Goal: Task Accomplishment & Management: Use online tool/utility

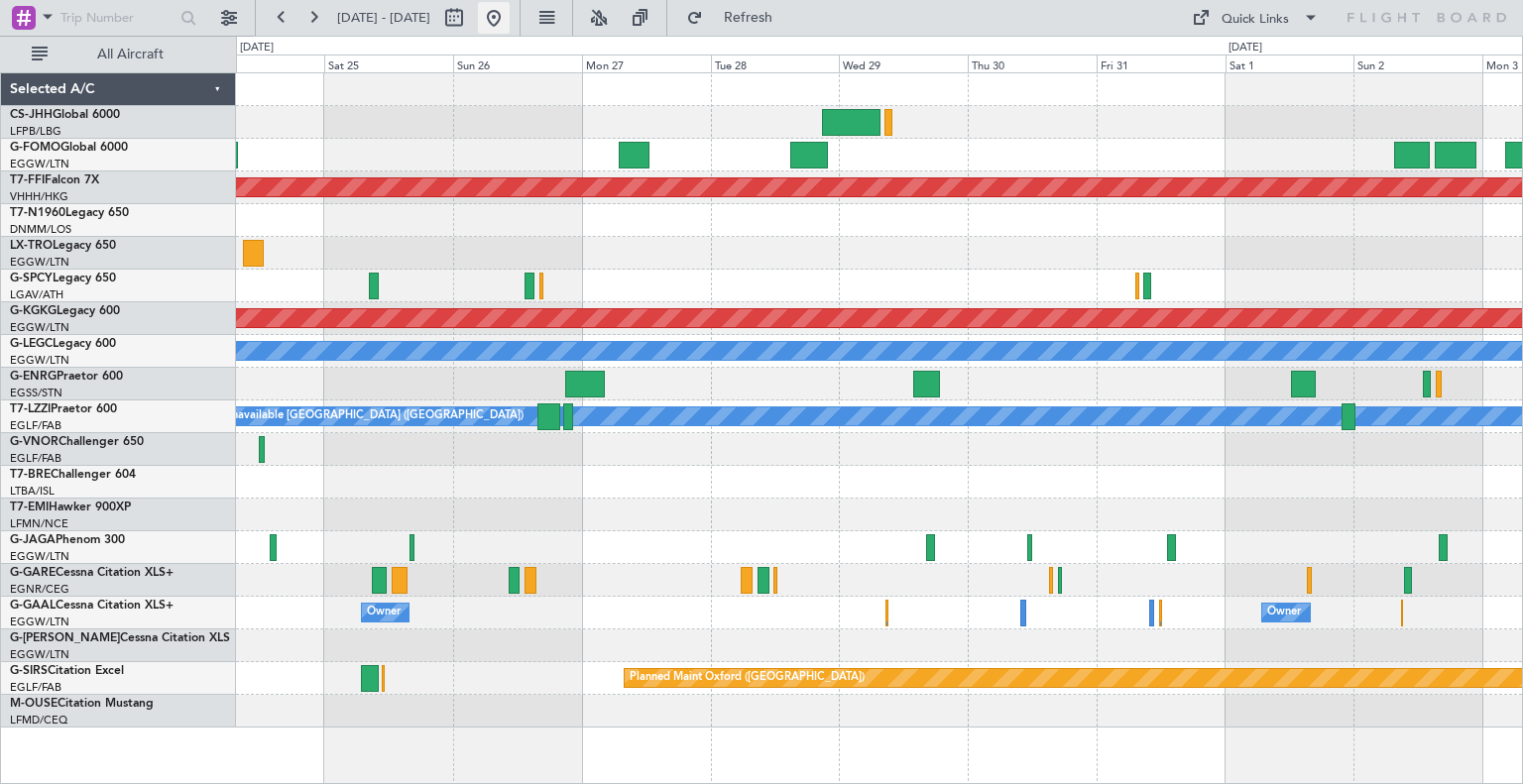
click at [510, 19] on button at bounding box center [494, 18] width 32 height 32
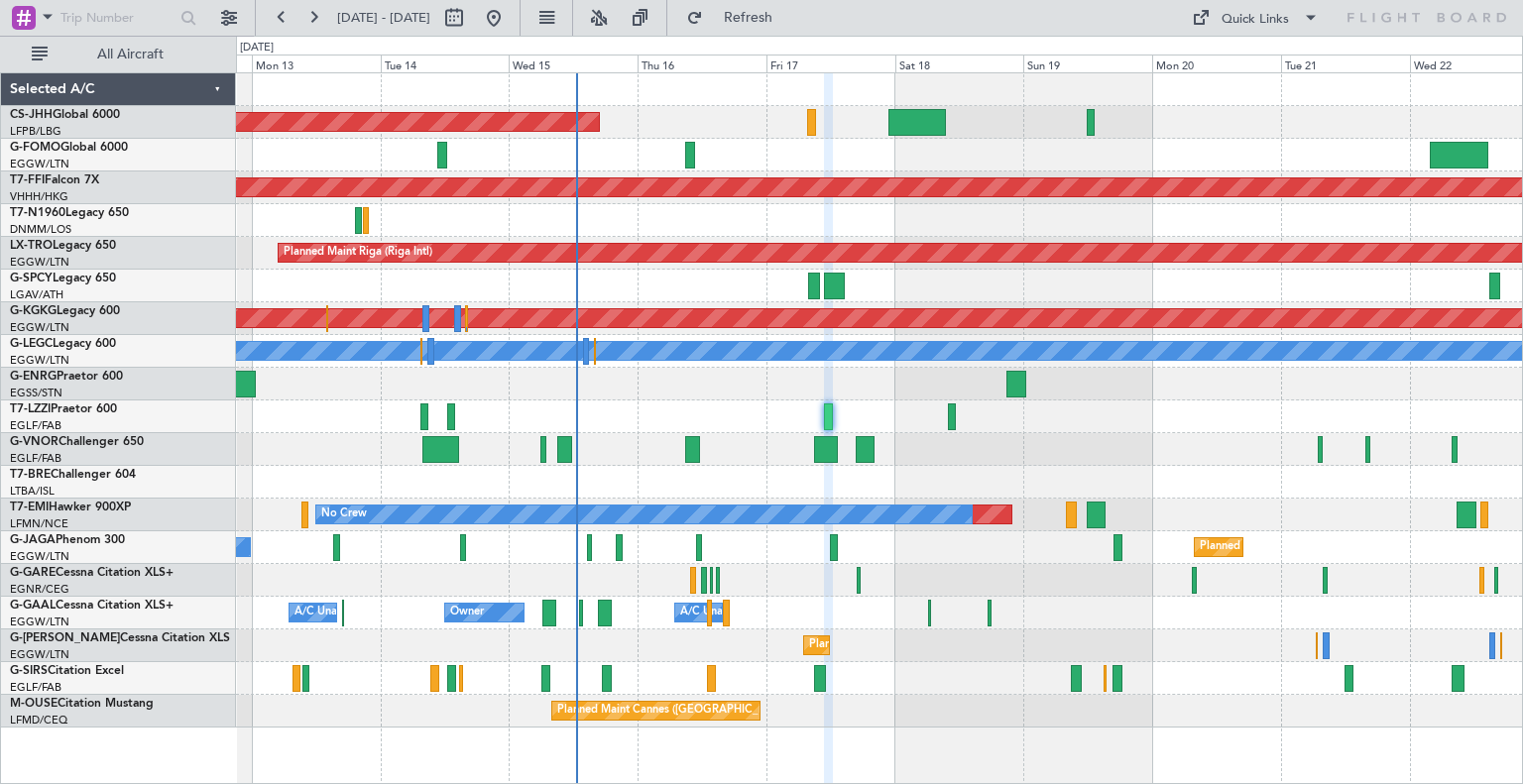
click at [964, 490] on div at bounding box center [879, 482] width 1286 height 33
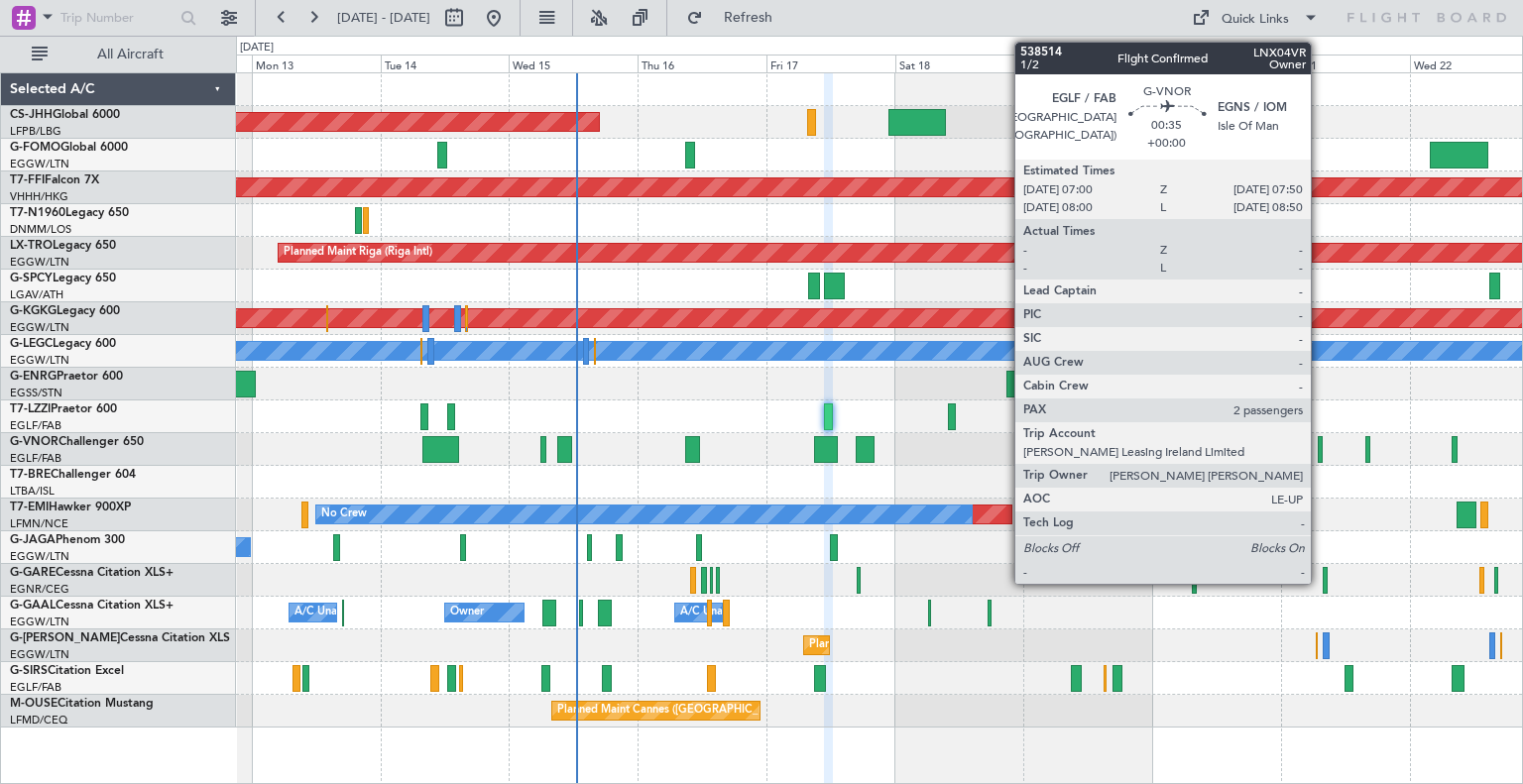
click at [1320, 457] on div at bounding box center [1320, 449] width 5 height 27
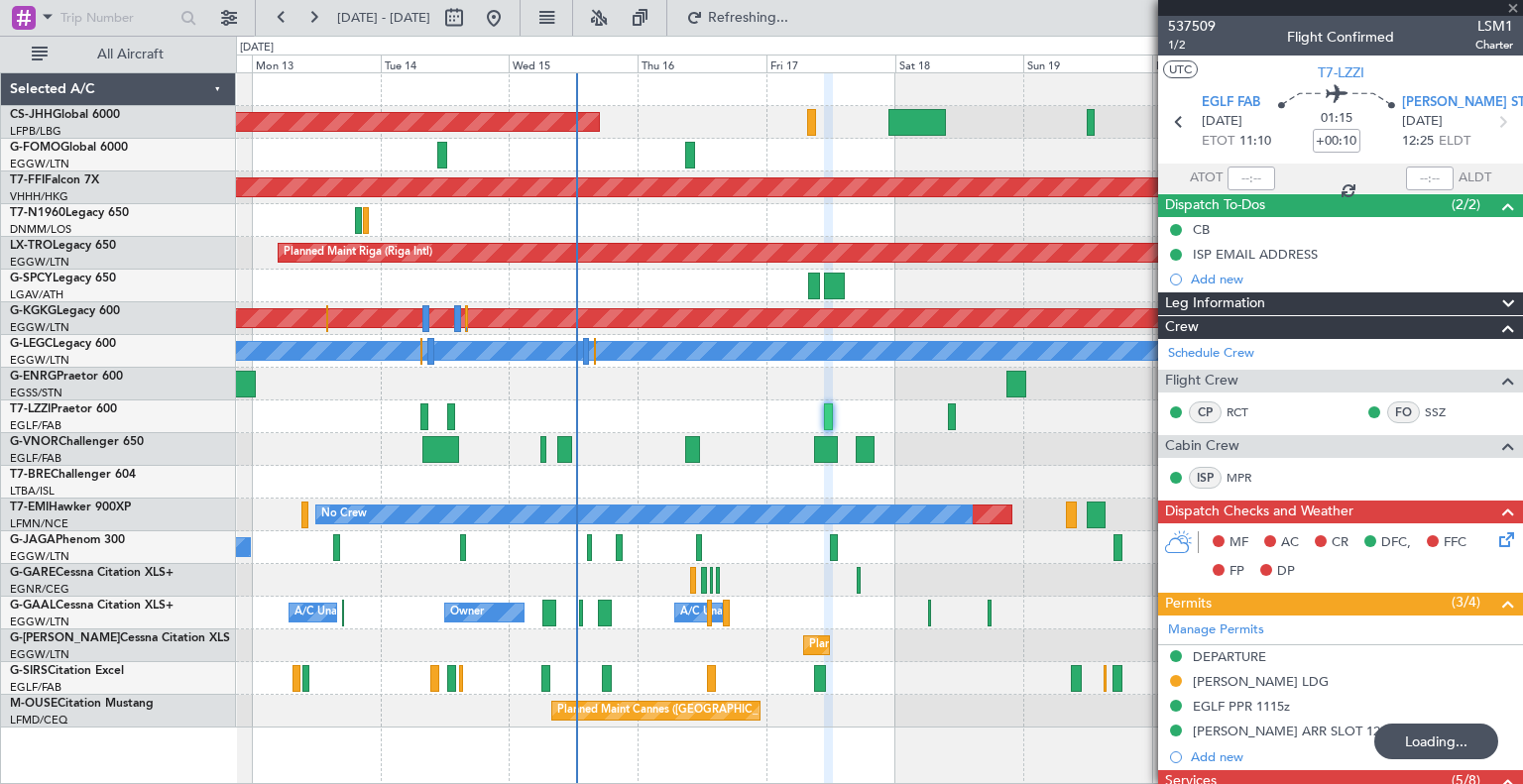
type input "2"
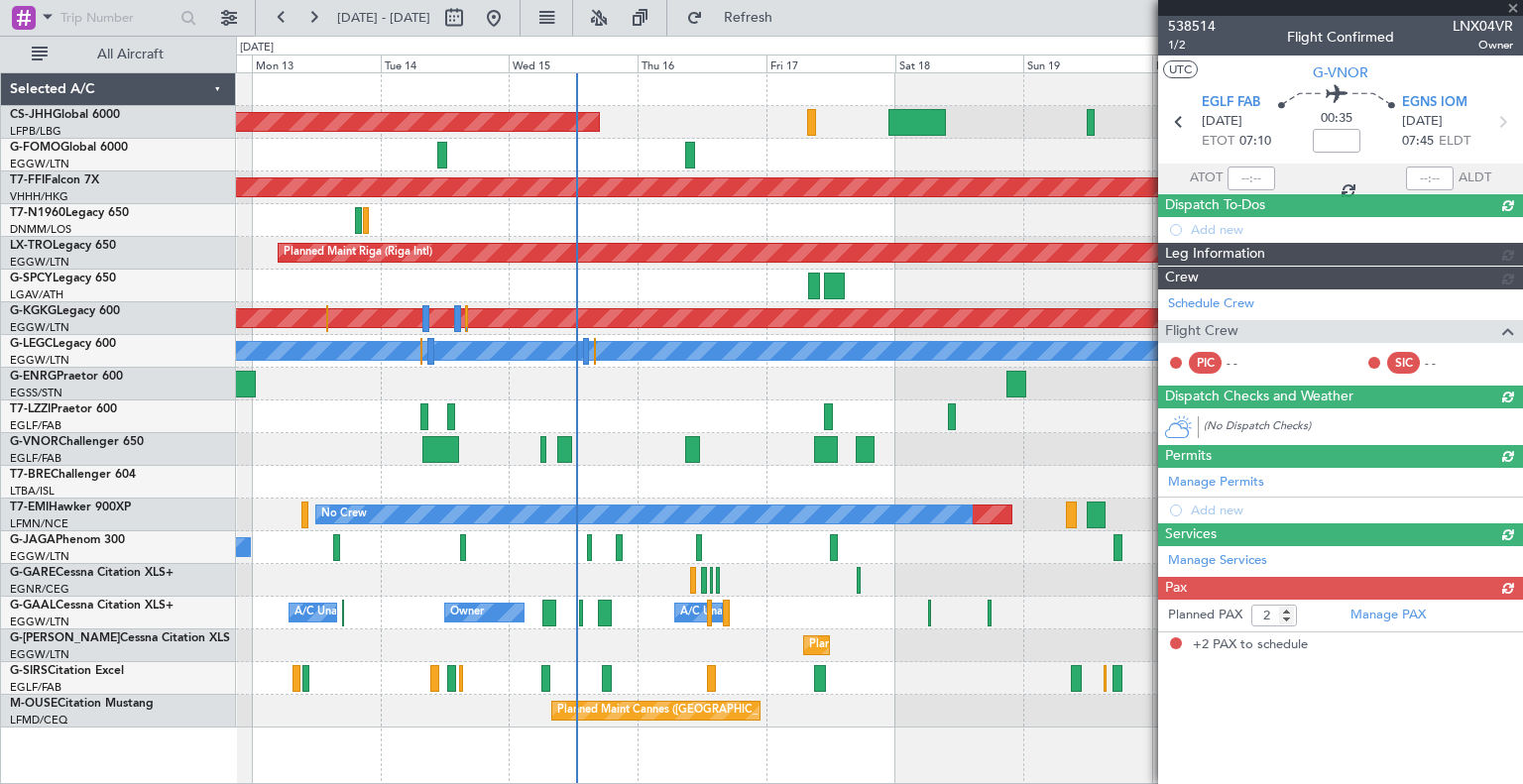
type input "+00:10"
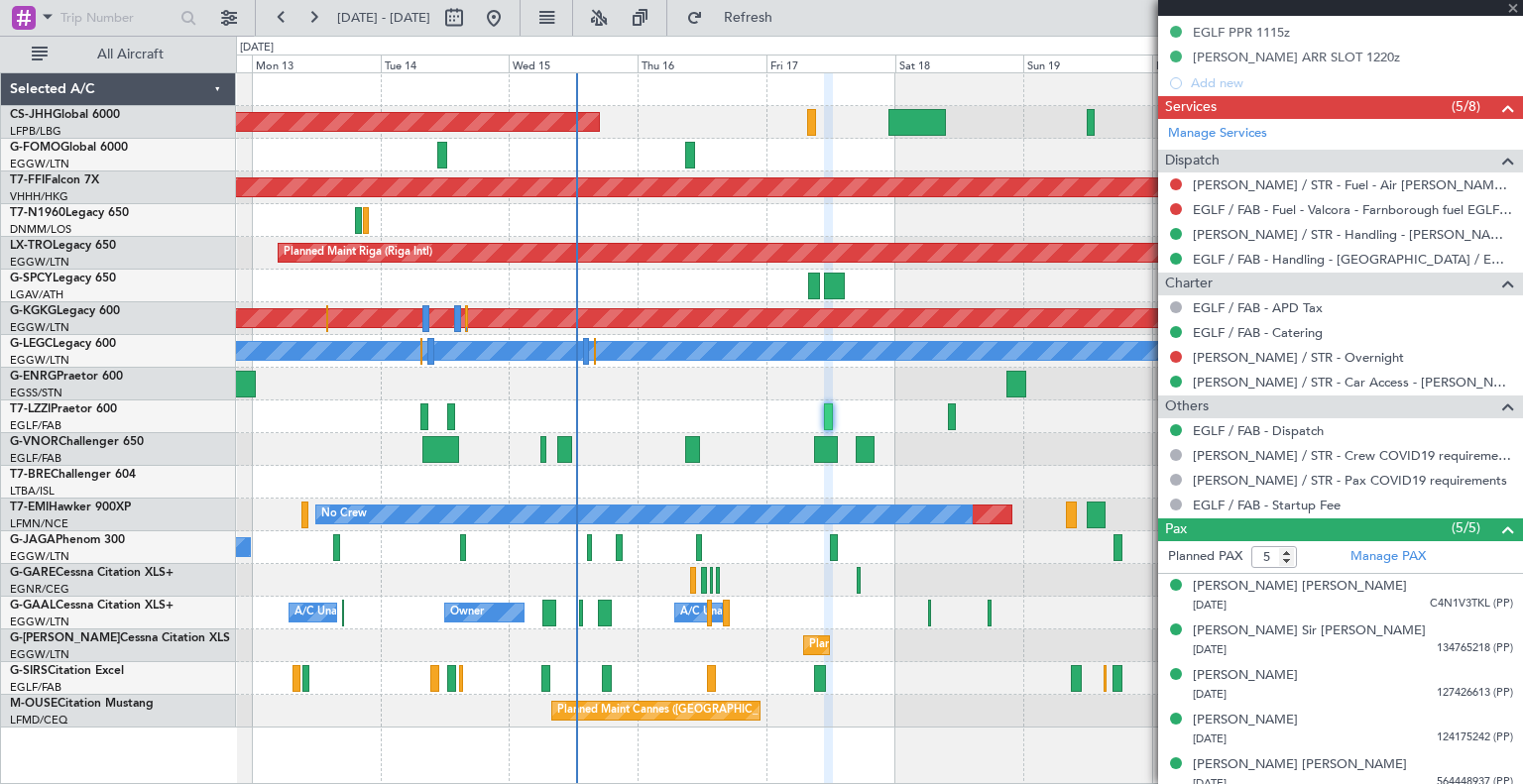
scroll to position [680, 0]
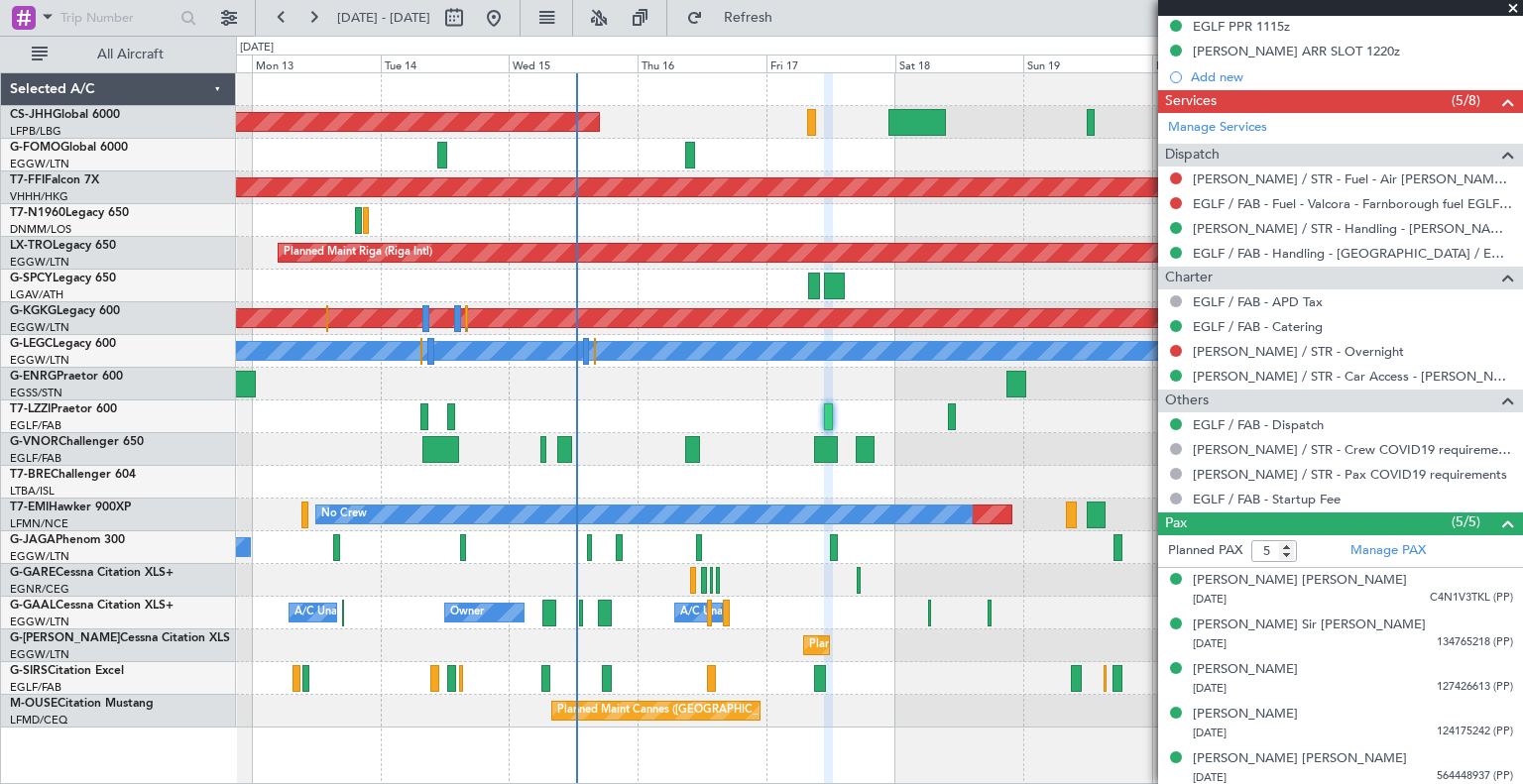
click at [1512, 6] on span at bounding box center [1513, 9] width 20 height 18
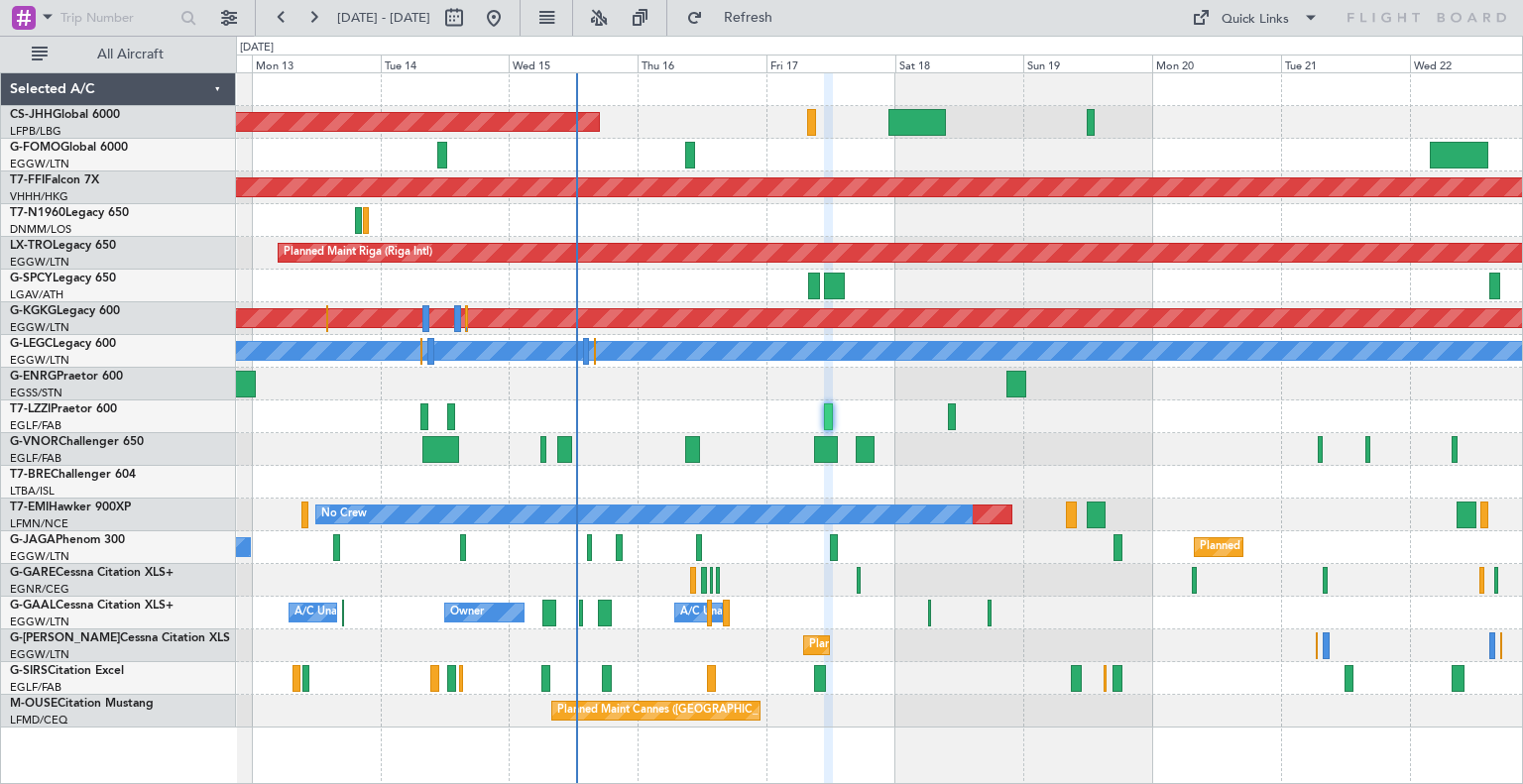
type input "0"
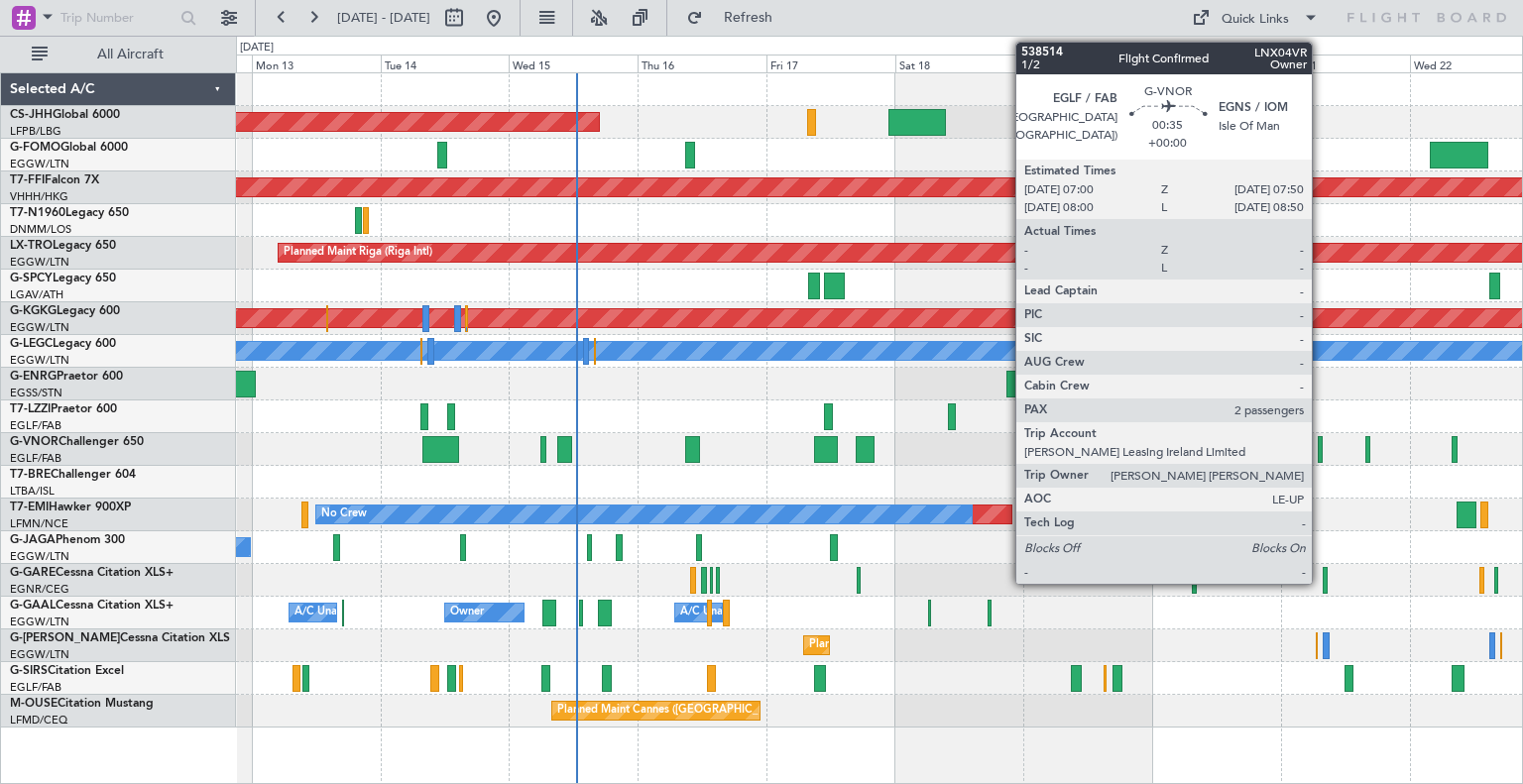
click at [1321, 456] on div at bounding box center [1320, 449] width 5 height 27
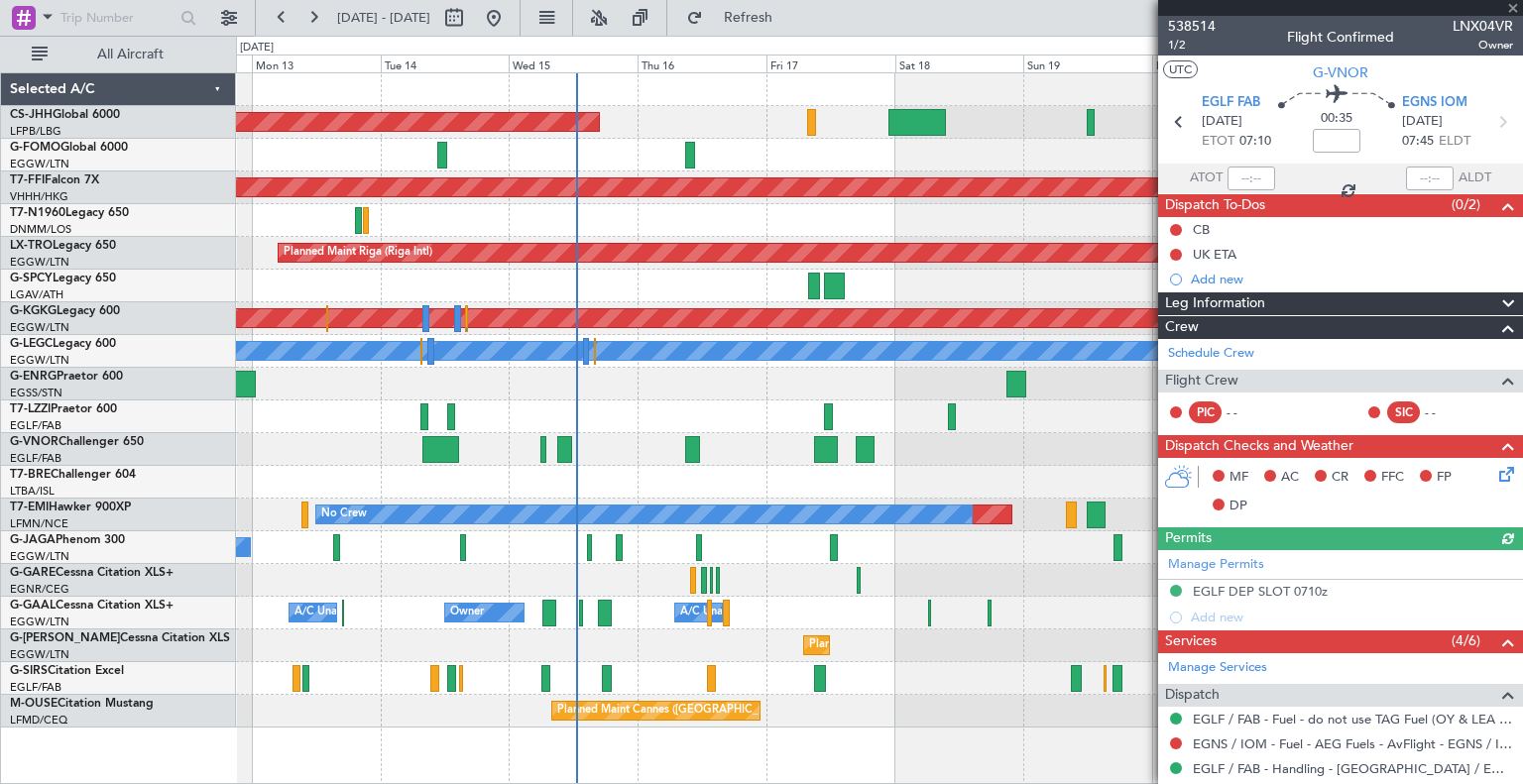
scroll to position [309, 0]
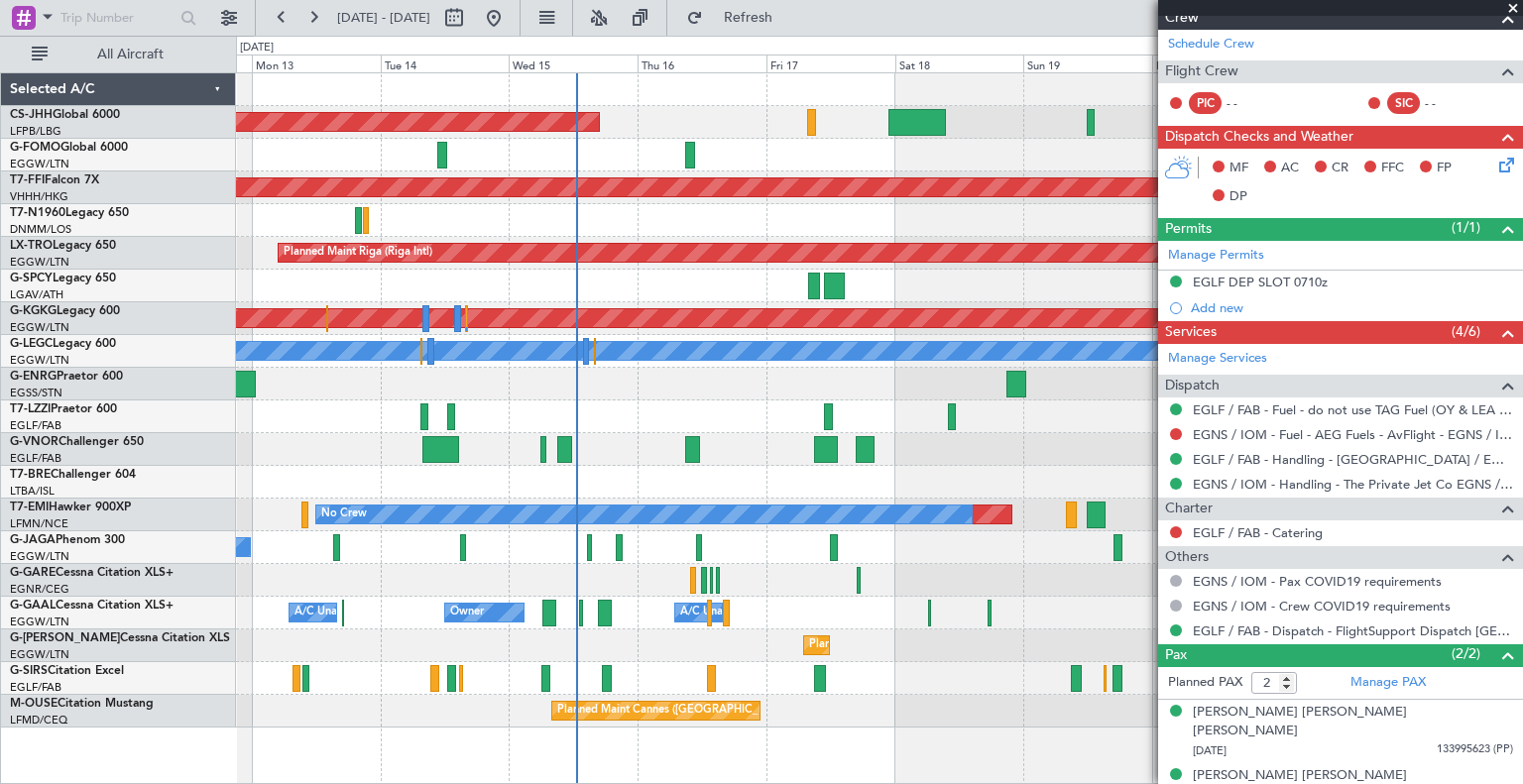
click at [1513, 6] on span at bounding box center [1513, 9] width 20 height 18
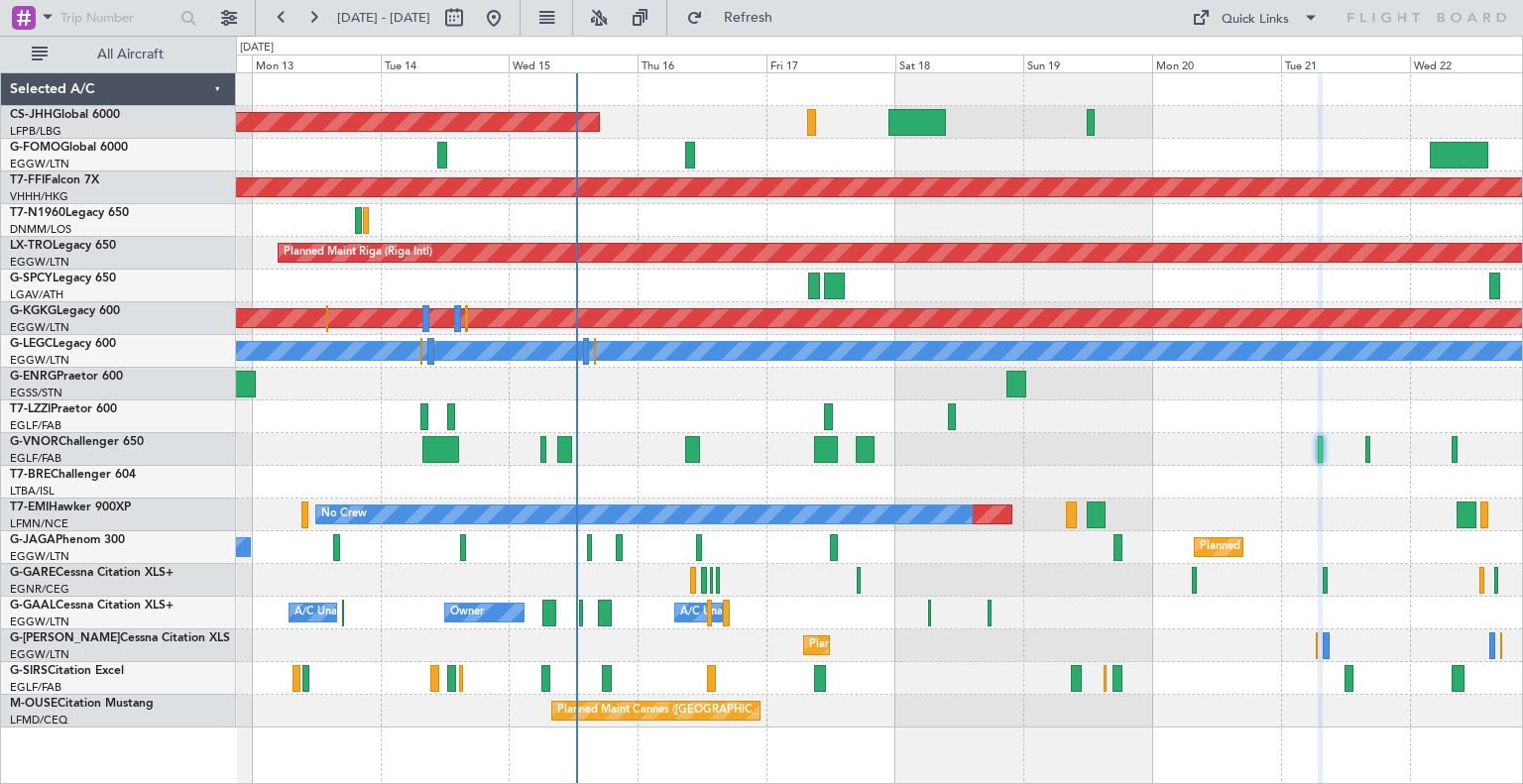
type input "0"
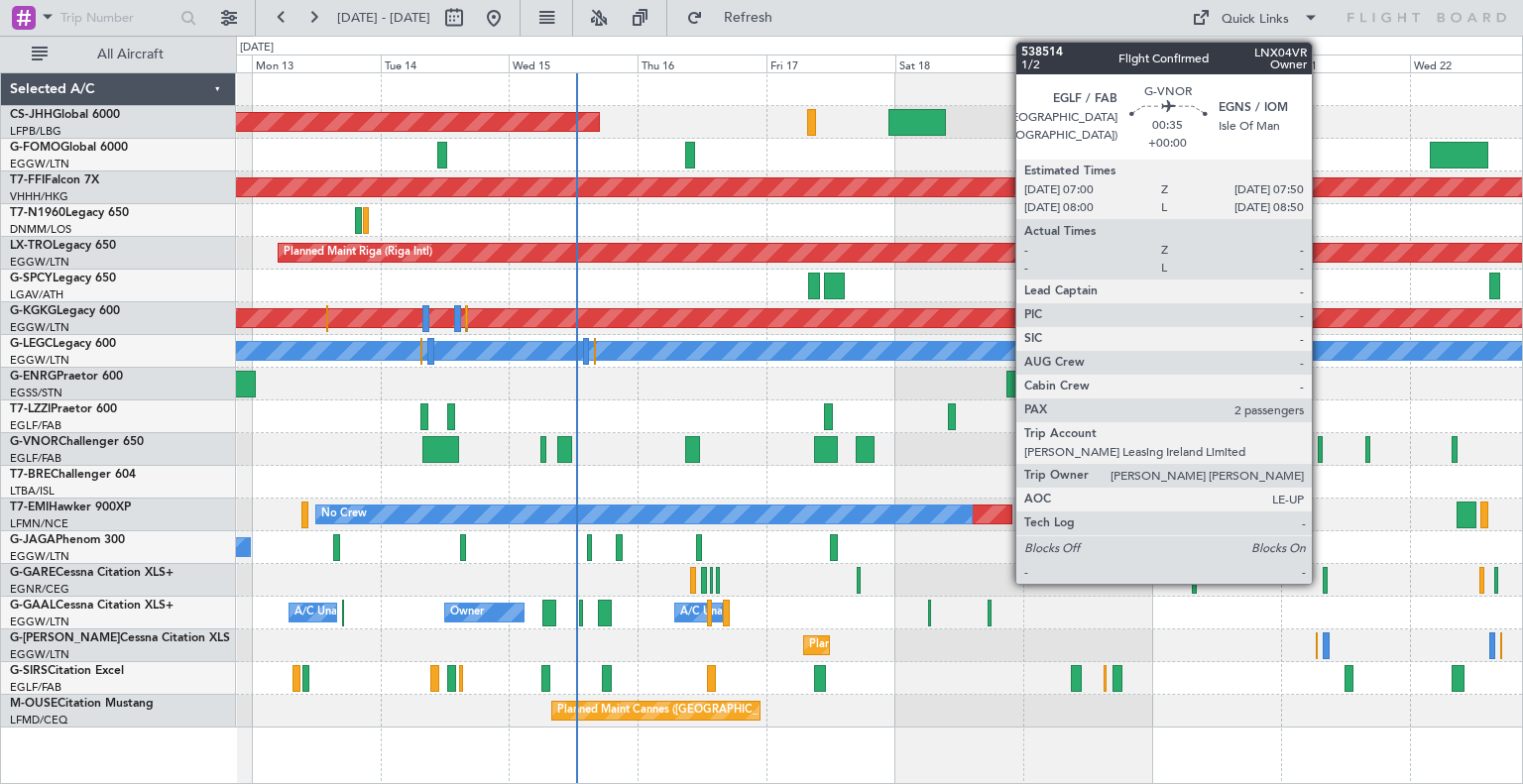
click at [1321, 454] on div at bounding box center [1320, 449] width 5 height 27
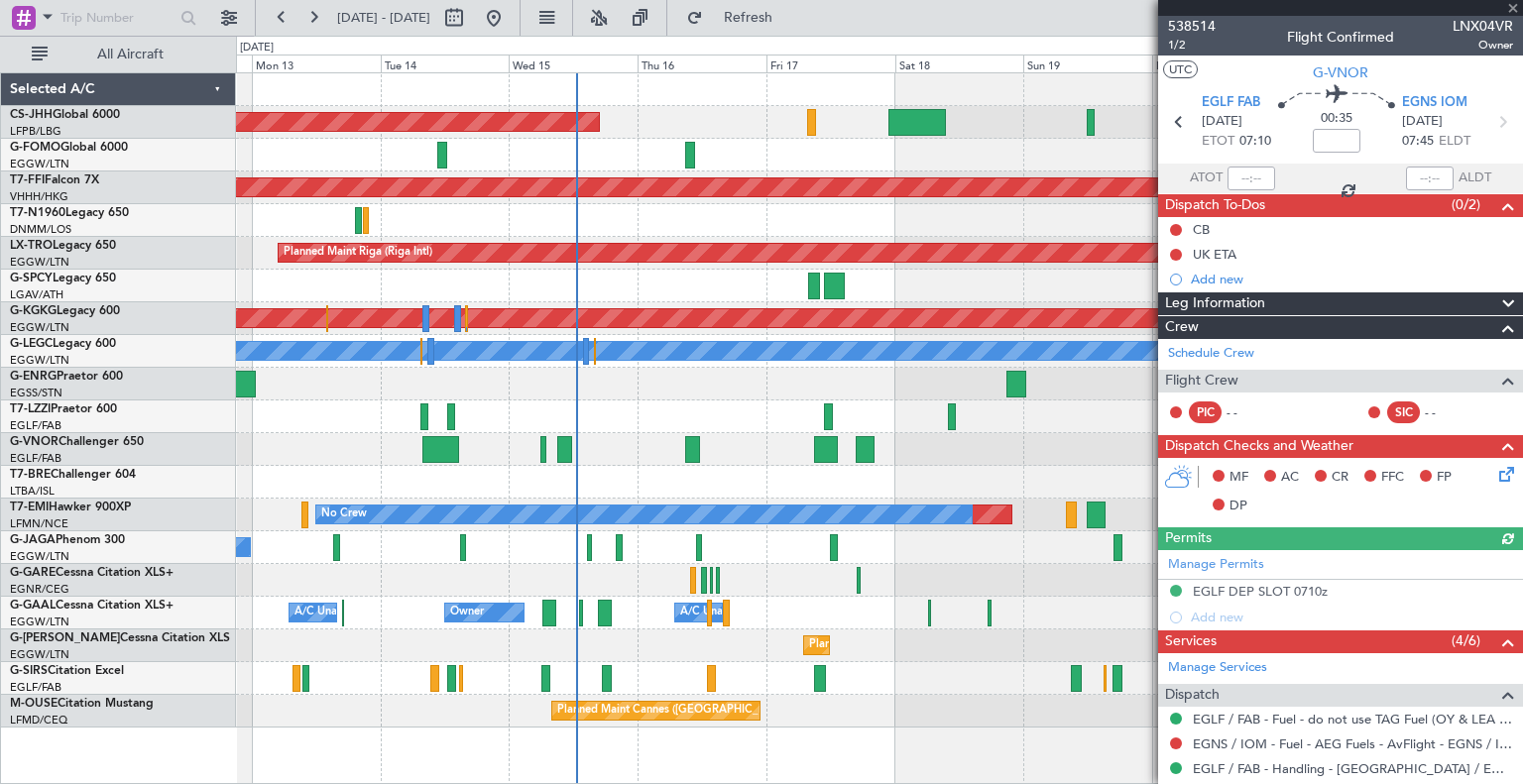
scroll to position [309, 0]
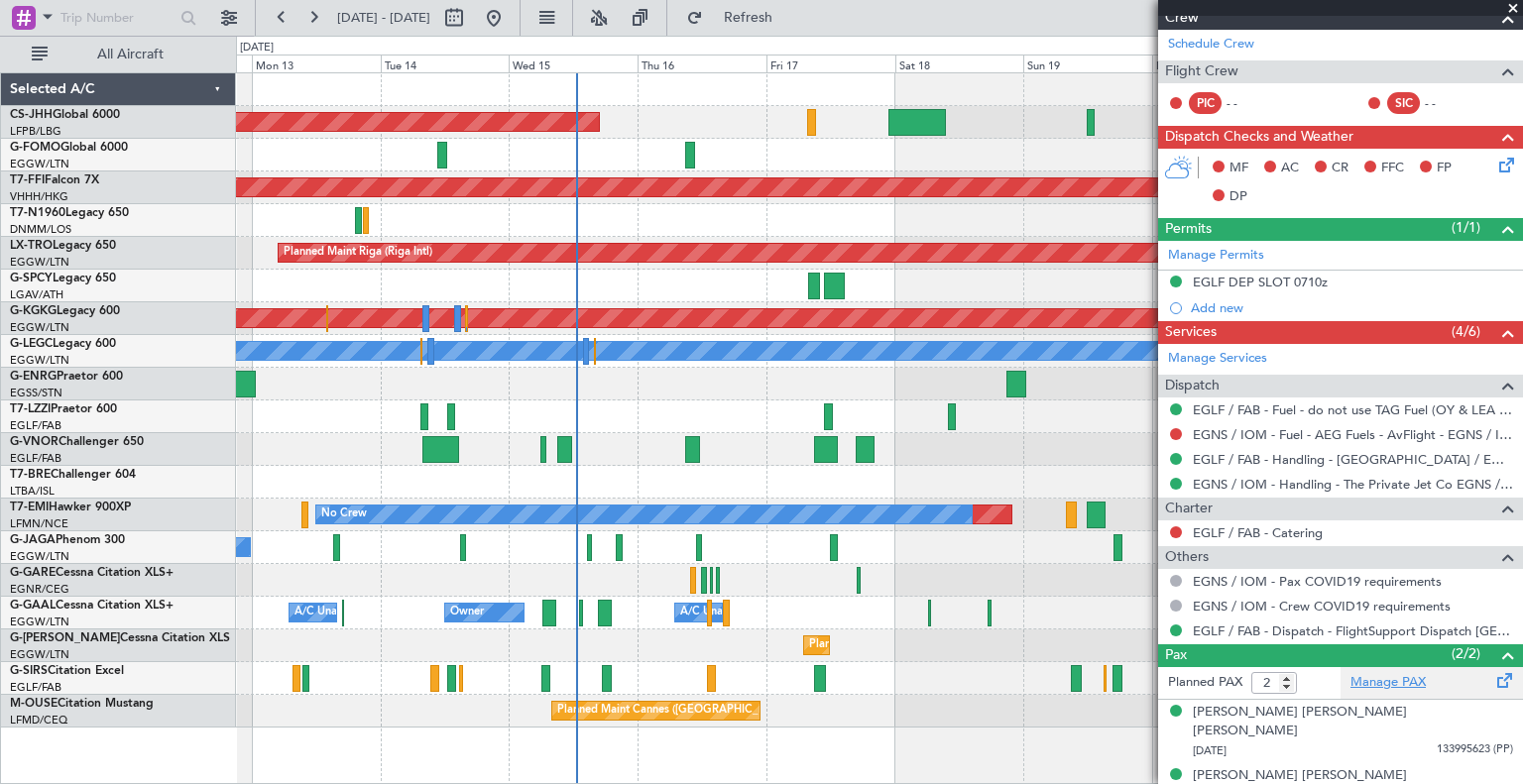
click at [1392, 676] on link "Manage PAX" at bounding box center [1389, 683] width 76 height 20
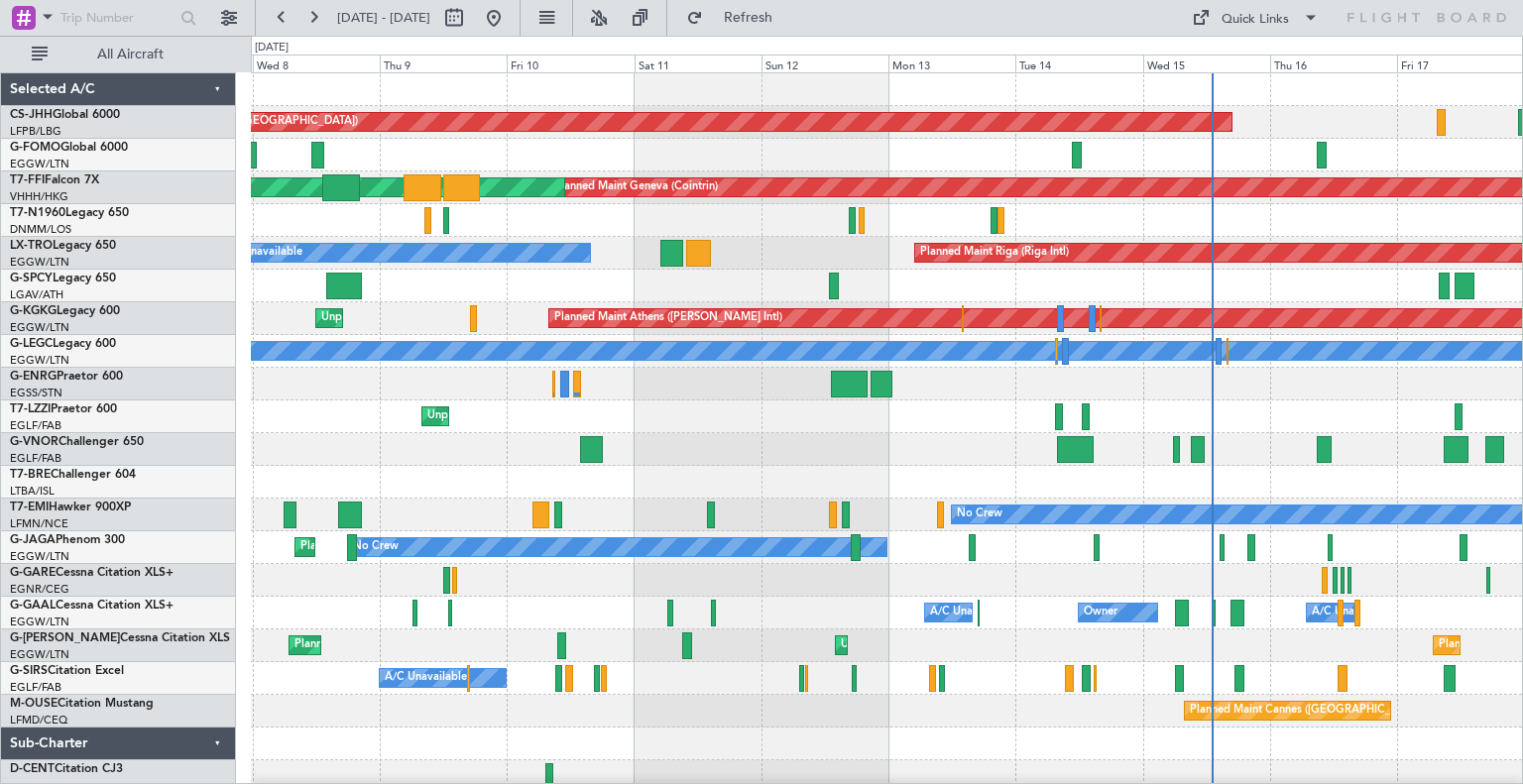
click at [500, 435] on div at bounding box center [886, 449] width 1271 height 33
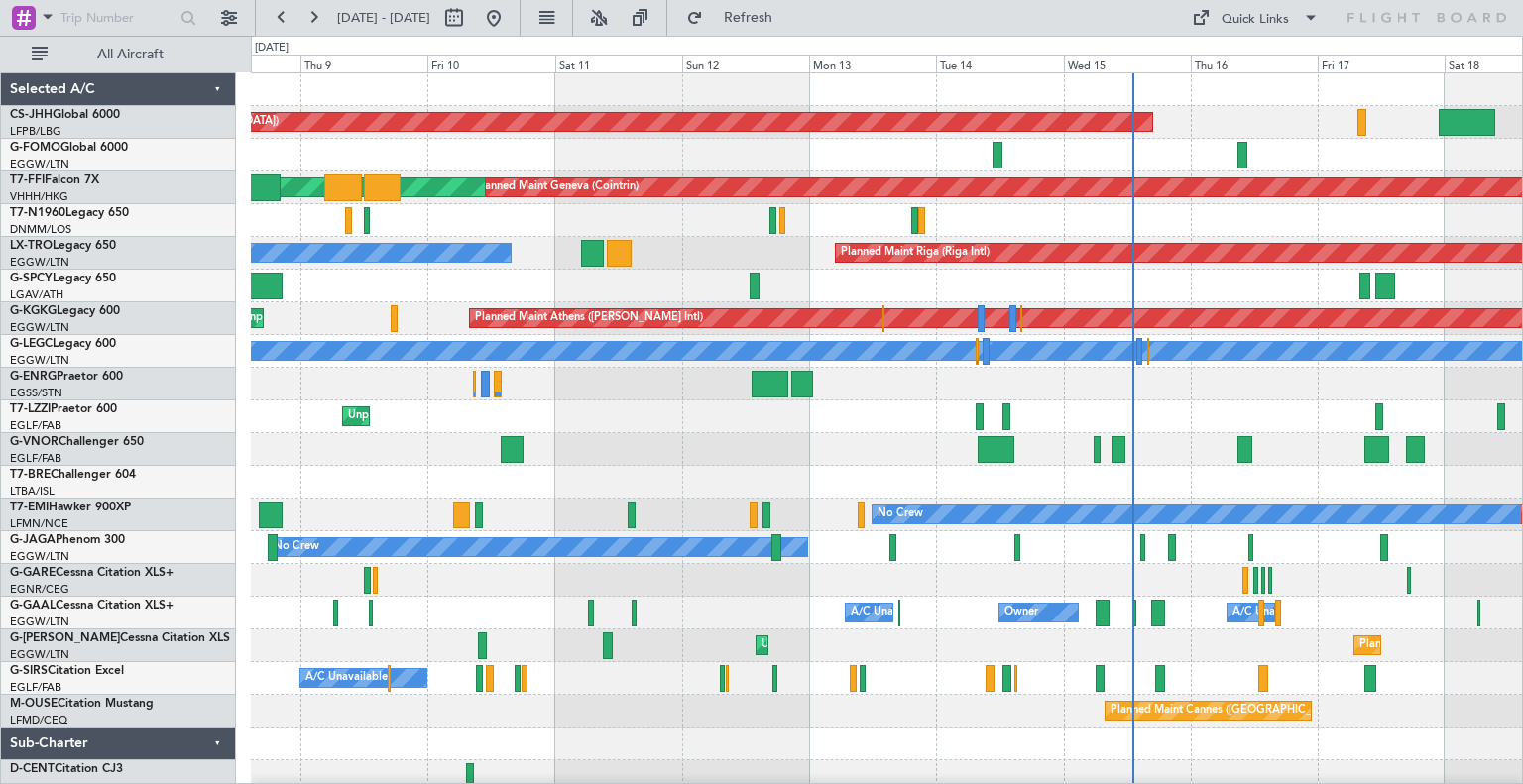
click at [1140, 398] on div at bounding box center [886, 384] width 1271 height 33
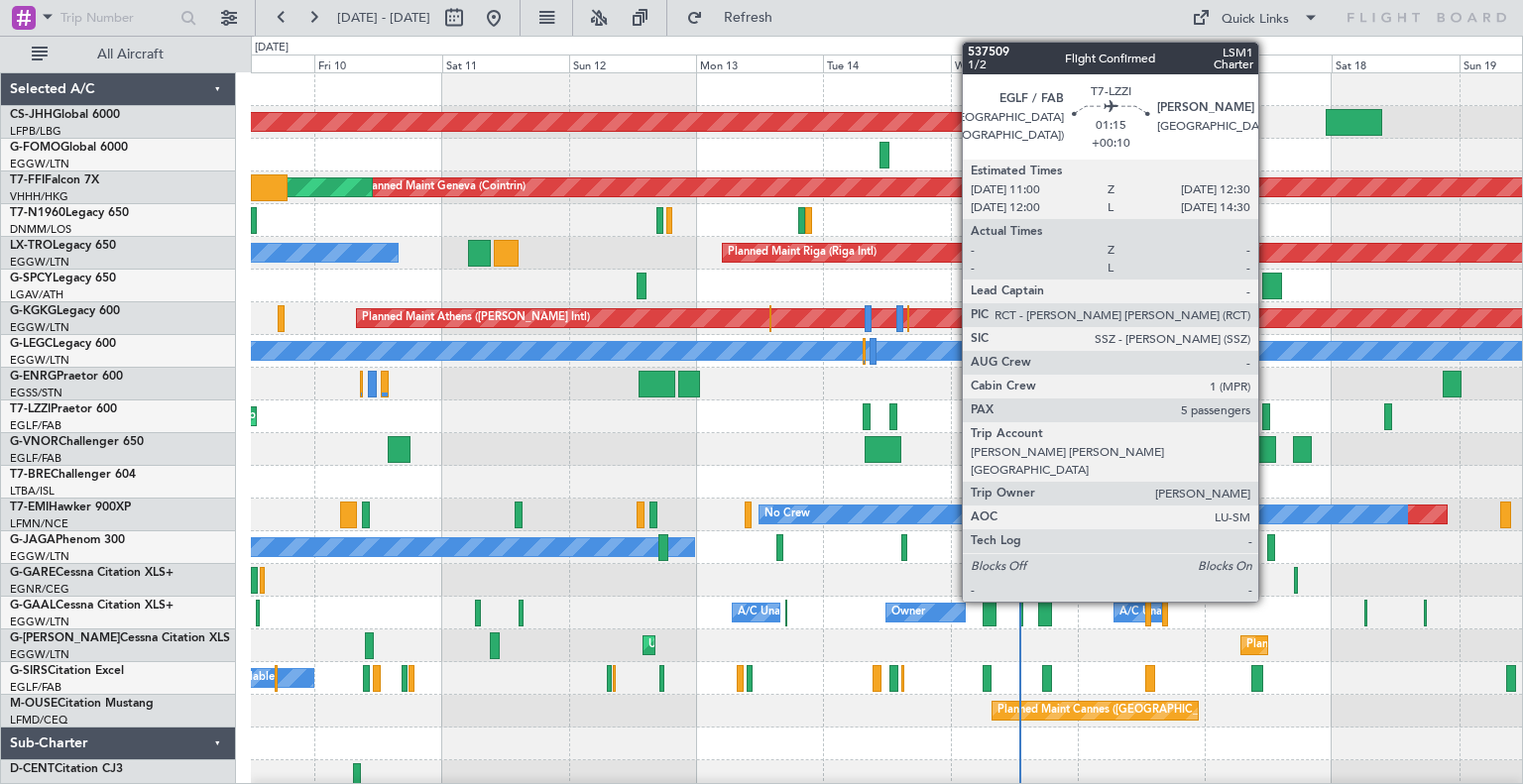
click at [1267, 416] on div at bounding box center [1266, 416] width 9 height 27
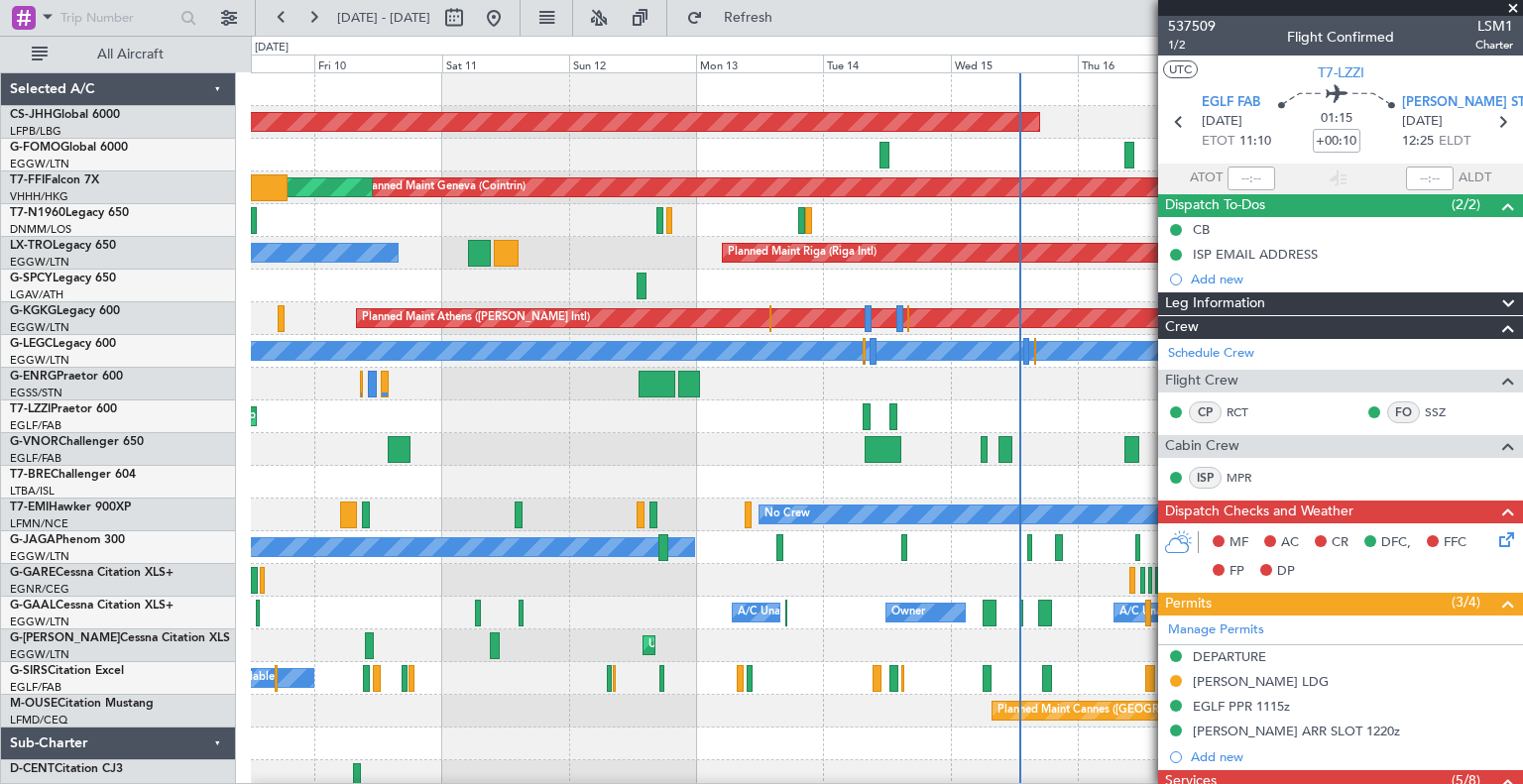
click at [1514, 7] on span at bounding box center [1513, 9] width 20 height 18
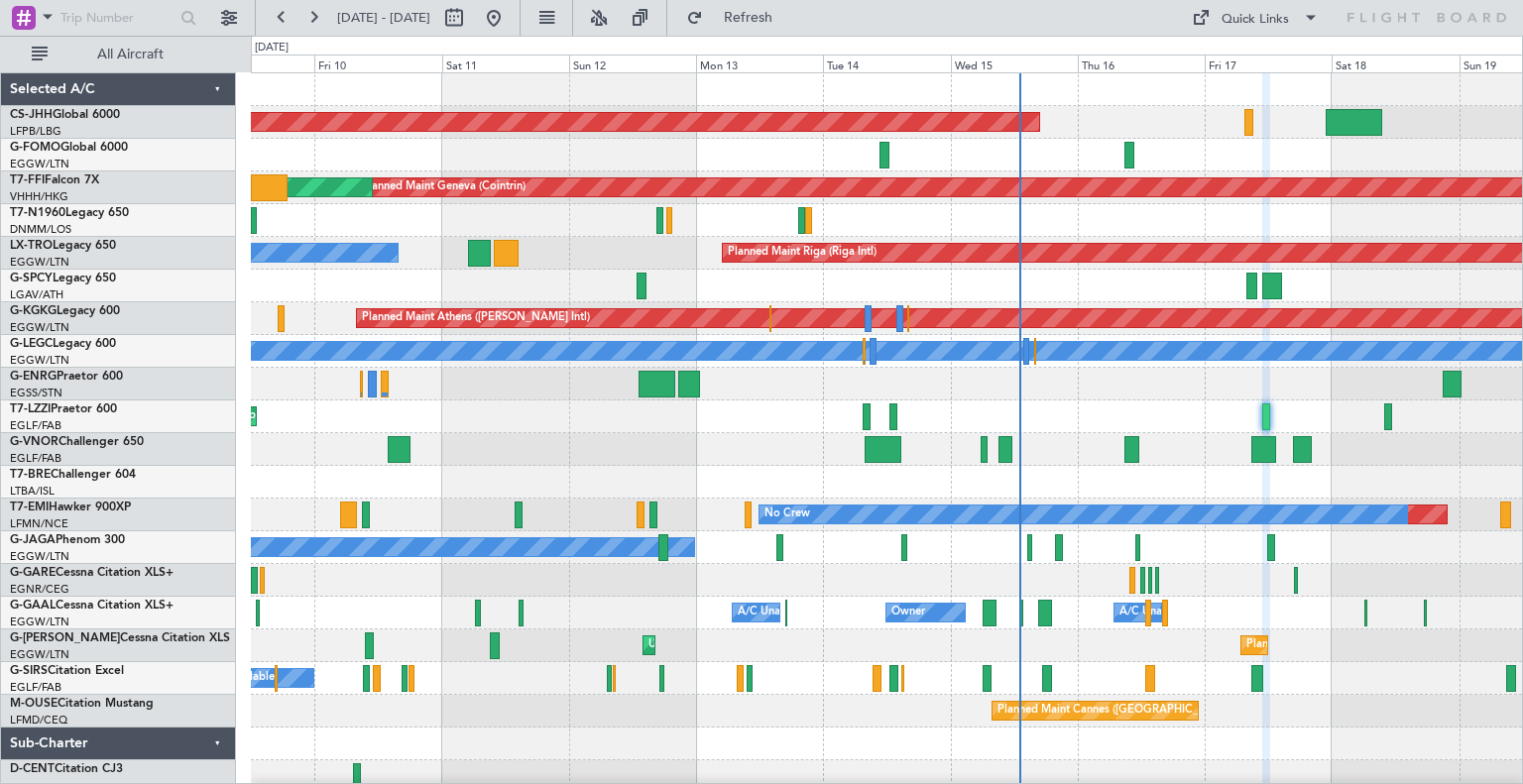
type input "0"
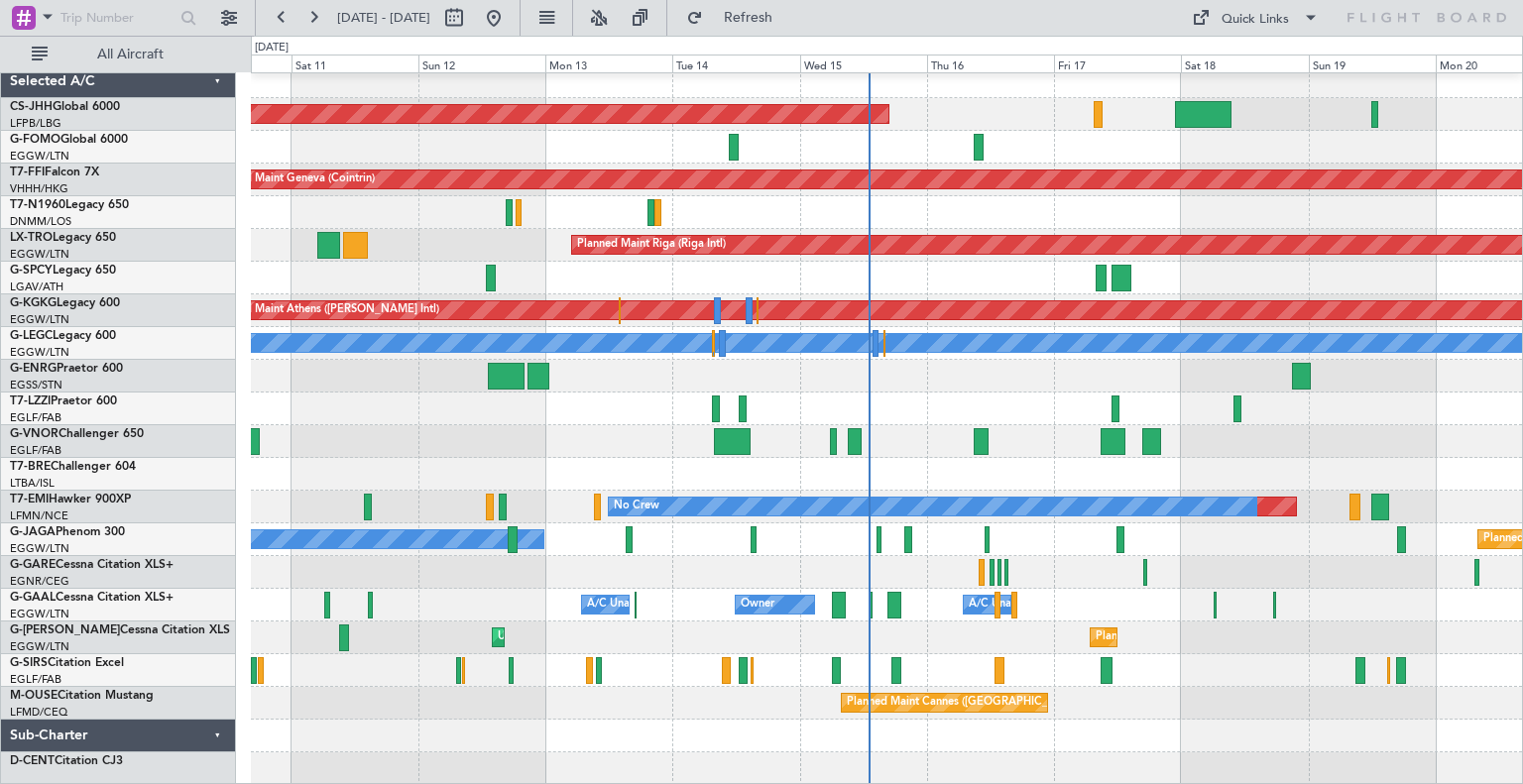
click at [1027, 408] on div "Unplanned Maint [GEOGRAPHIC_DATA] ([GEOGRAPHIC_DATA])" at bounding box center [886, 409] width 1271 height 33
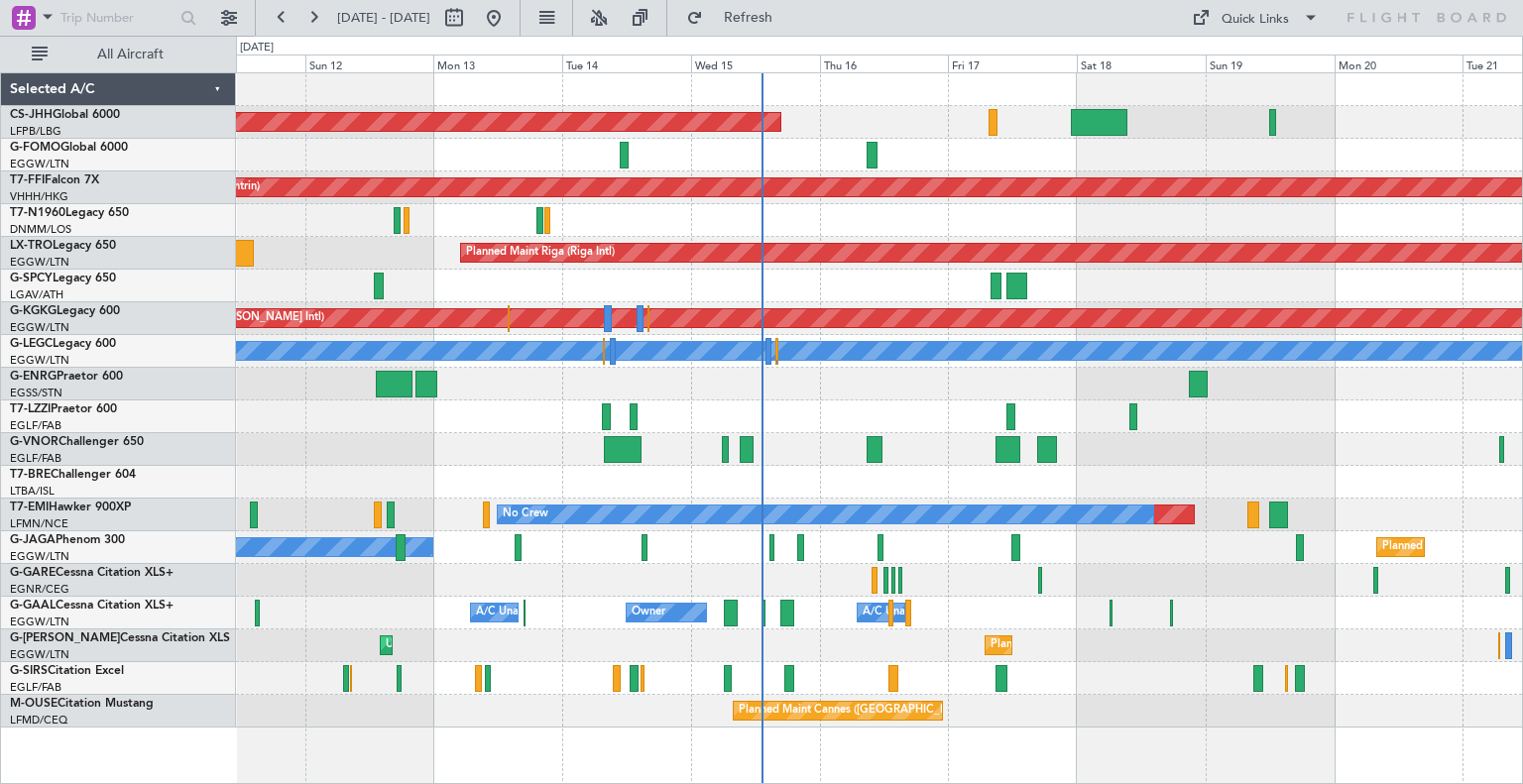
click at [1148, 471] on div at bounding box center [879, 482] width 1286 height 33
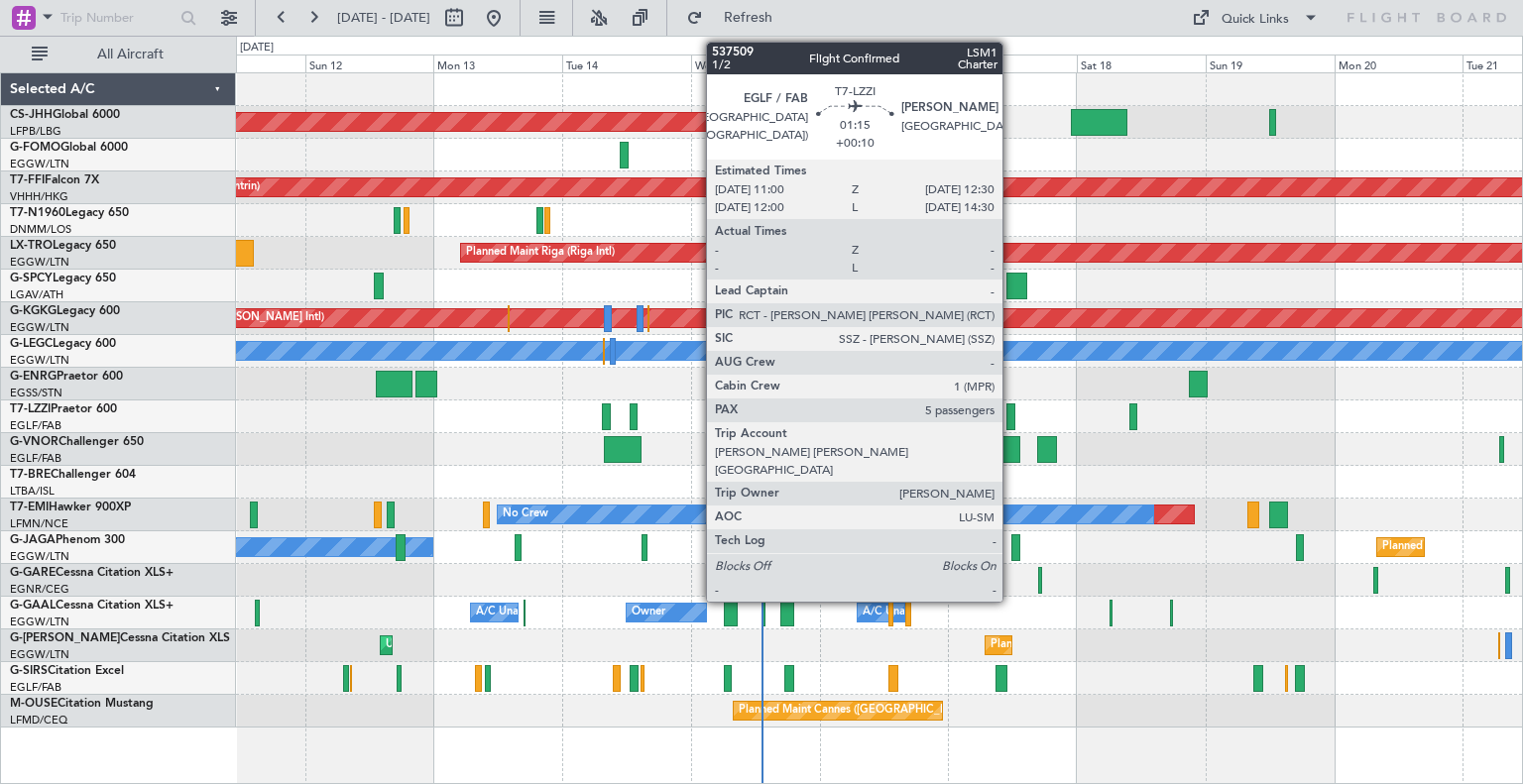
click at [1011, 415] on div at bounding box center [1010, 416] width 9 height 27
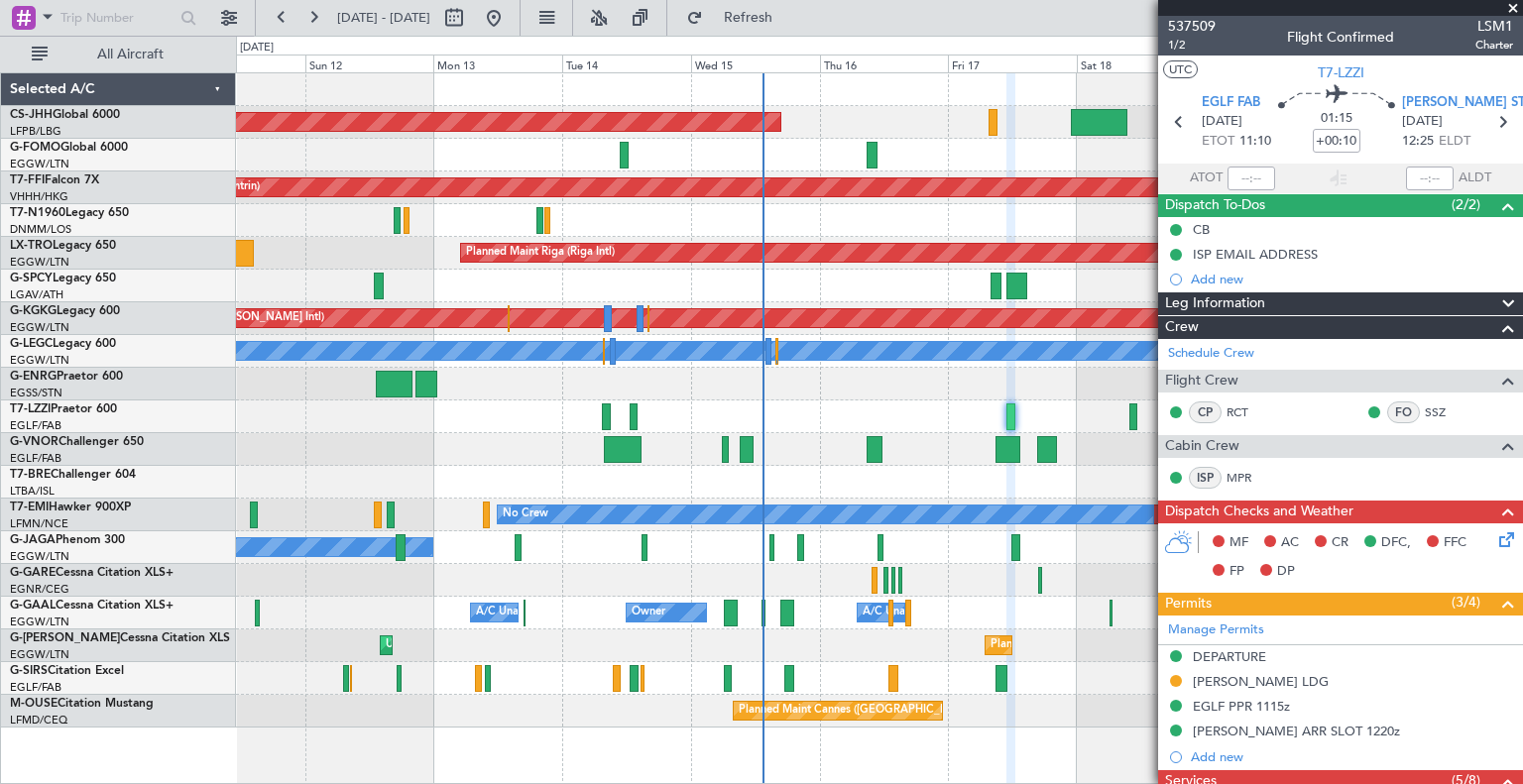
click at [1515, 7] on span at bounding box center [1513, 9] width 20 height 18
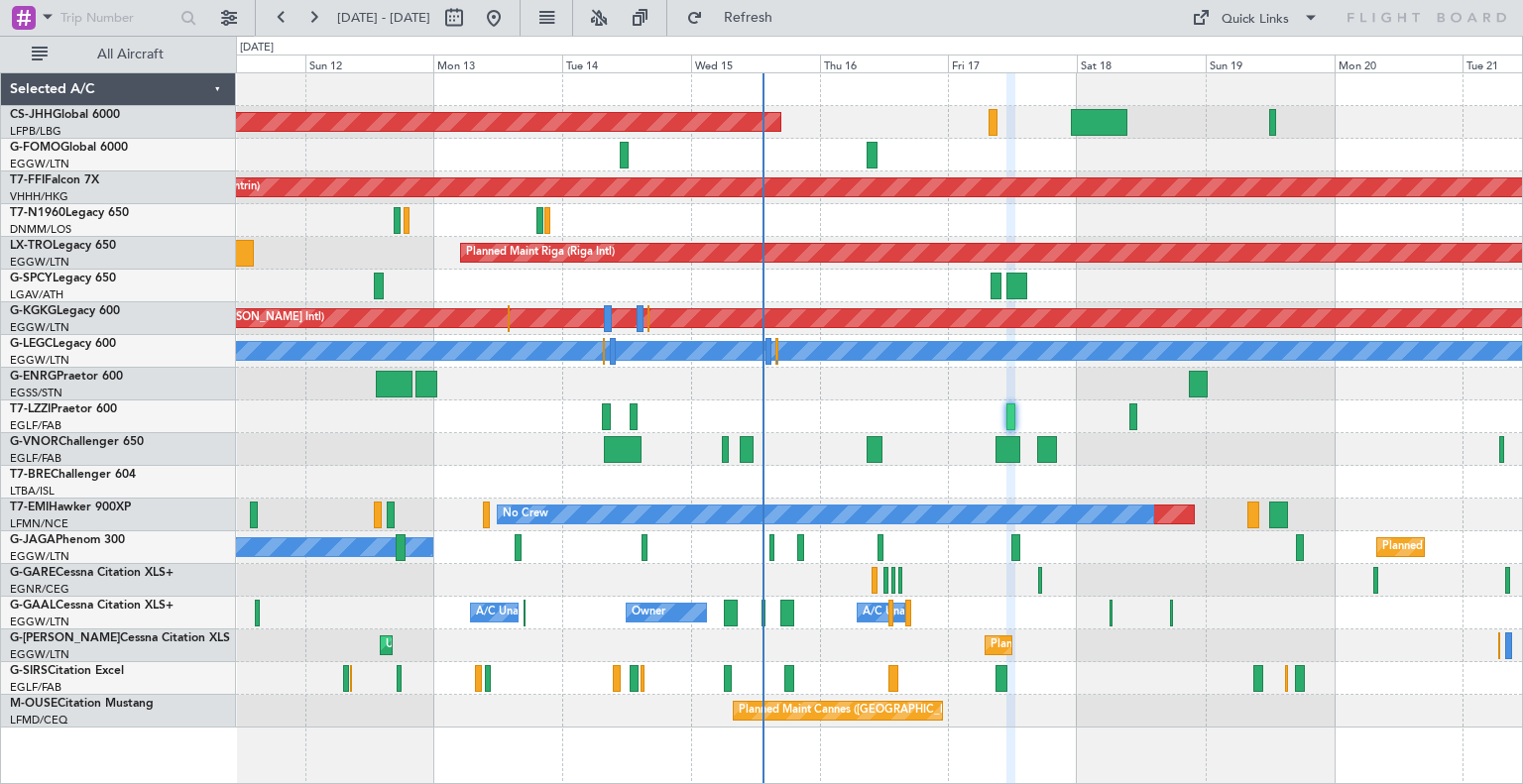
type input "0"
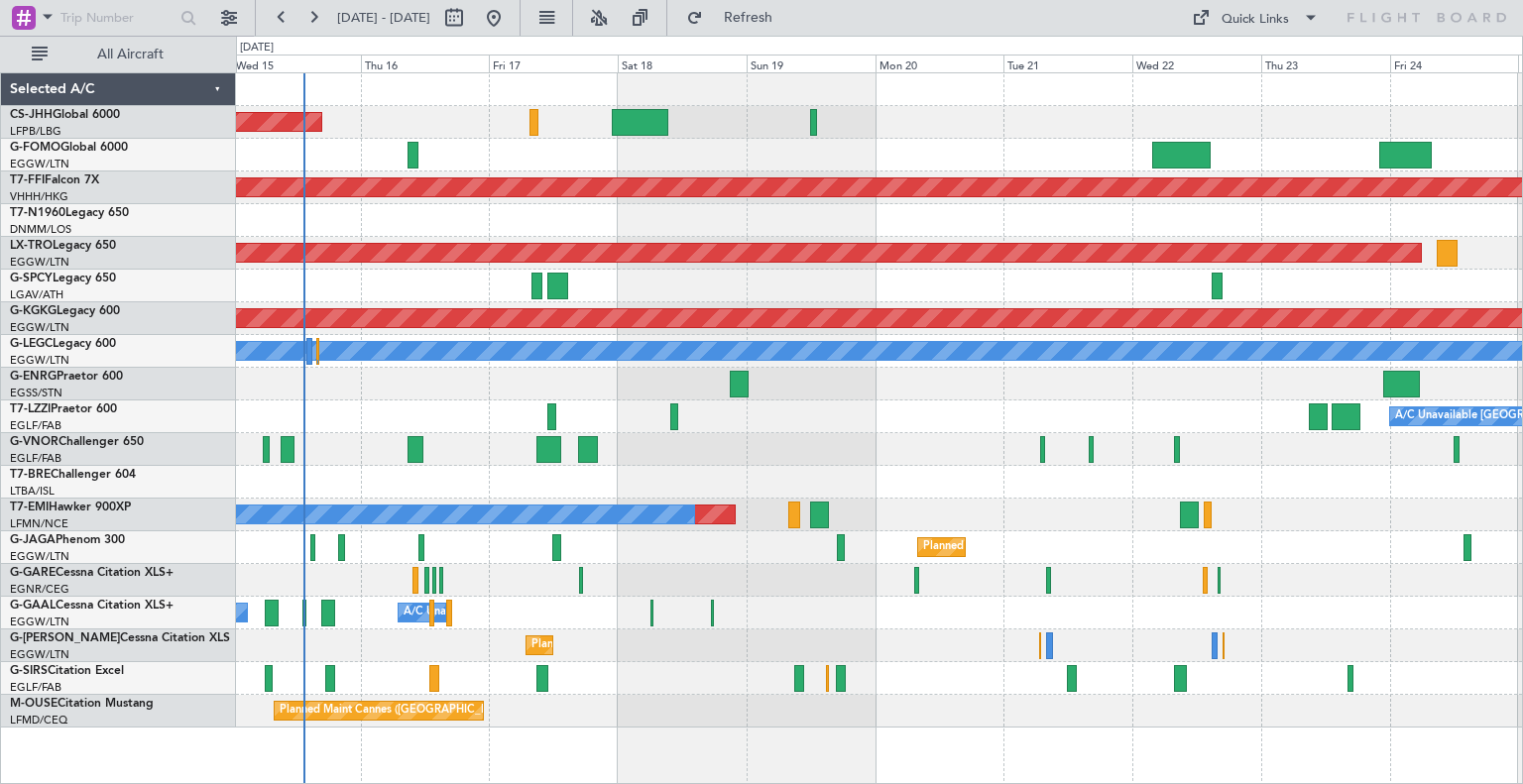
click at [808, 438] on div at bounding box center [879, 449] width 1286 height 33
